Goal: Task Accomplishment & Management: Manage account settings

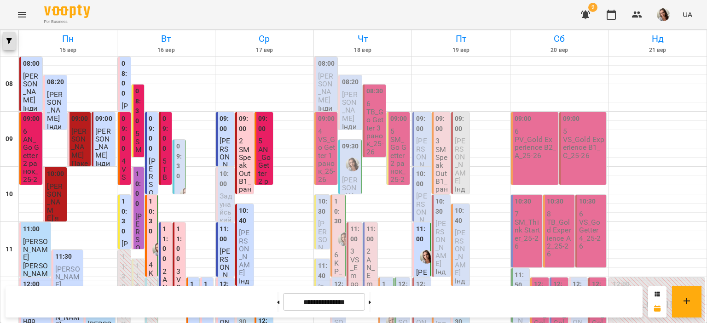
click at [9, 40] on icon "button" at bounding box center [9, 41] width 6 height 6
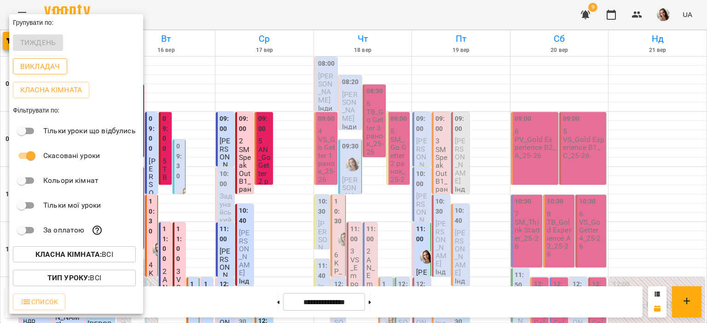
click at [42, 61] on button "Викладач" at bounding box center [40, 66] width 54 height 17
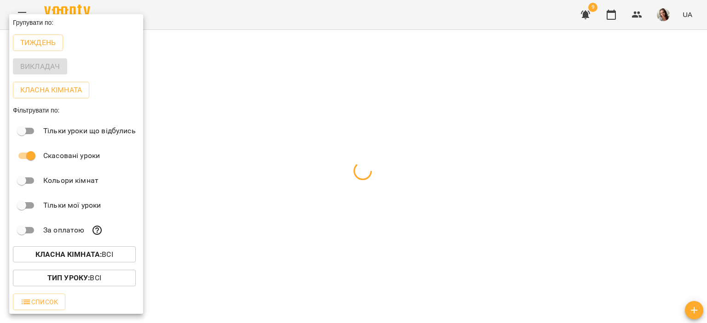
click at [203, 9] on div at bounding box center [353, 161] width 707 height 323
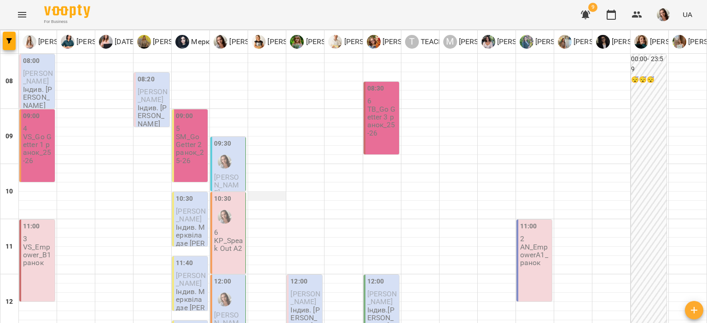
scroll to position [76, 0]
click at [225, 139] on label "09:30" at bounding box center [222, 144] width 17 height 10
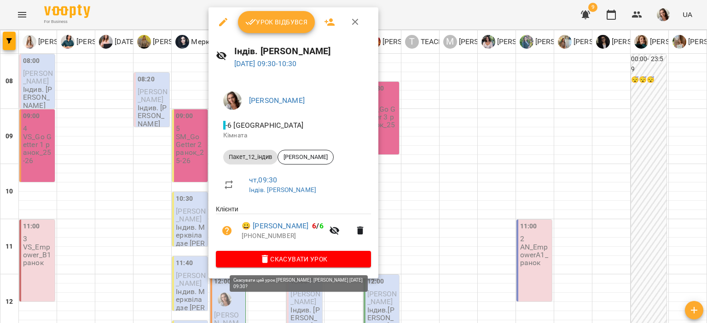
click at [315, 260] on span "Скасувати Урок" at bounding box center [293, 259] width 140 height 11
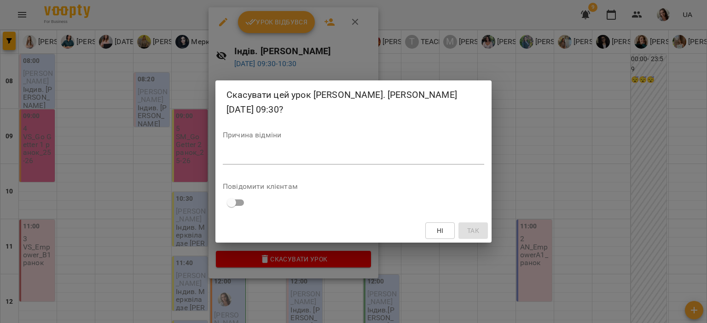
click at [296, 165] on div "Причина відміни *" at bounding box center [353, 150] width 261 height 37
click at [295, 159] on textarea at bounding box center [353, 157] width 261 height 9
type textarea "*"
click at [473, 223] on button "Так" at bounding box center [472, 231] width 29 height 17
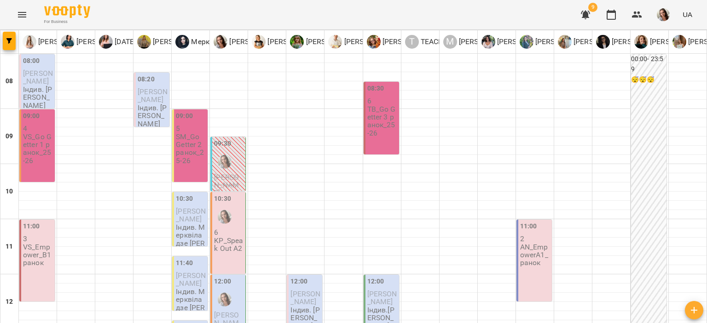
scroll to position [306, 0]
